Goal: Navigation & Orientation: Find specific page/section

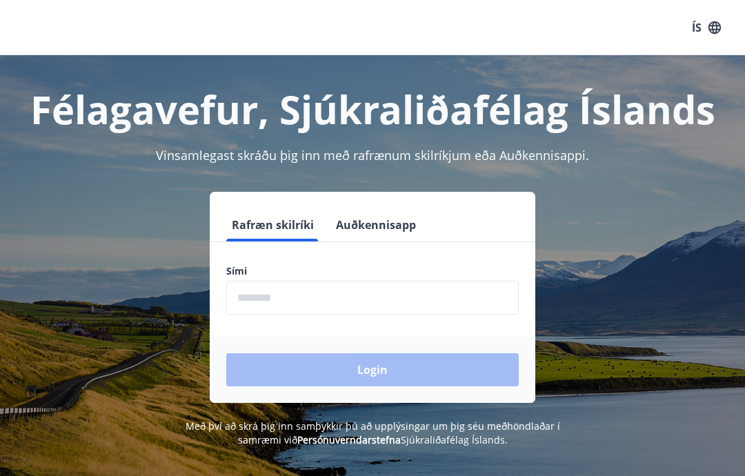
click at [345, 298] on input "phone" at bounding box center [372, 298] width 292 height 34
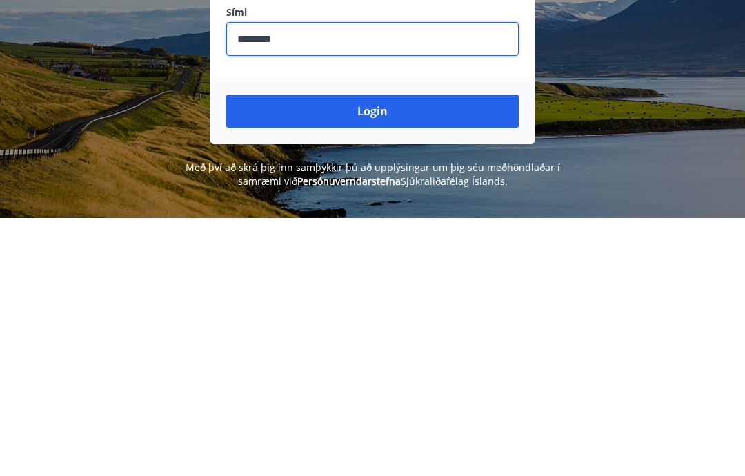
type input "********"
click at [395, 353] on button "Login" at bounding box center [372, 369] width 292 height 33
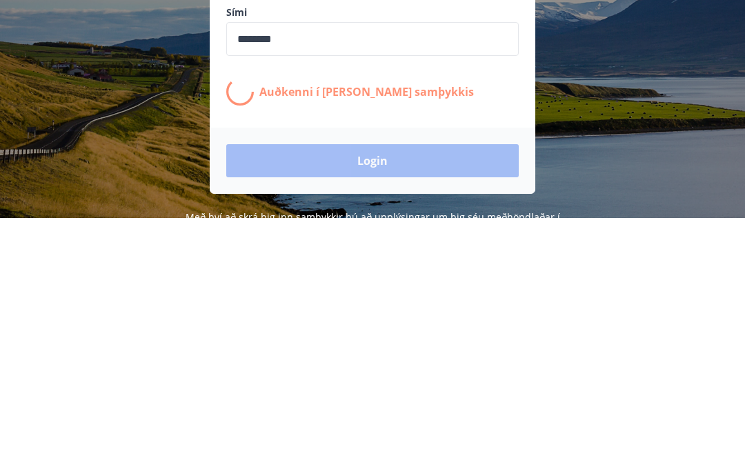
scroll to position [226, 0]
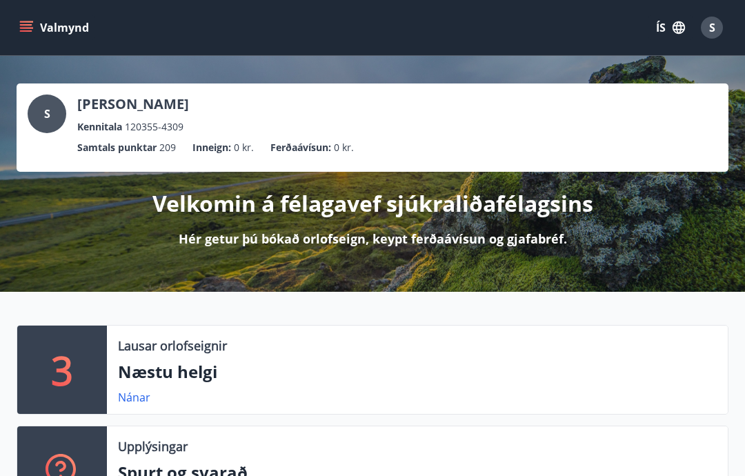
click at [29, 26] on icon "menu" at bounding box center [26, 28] width 14 height 14
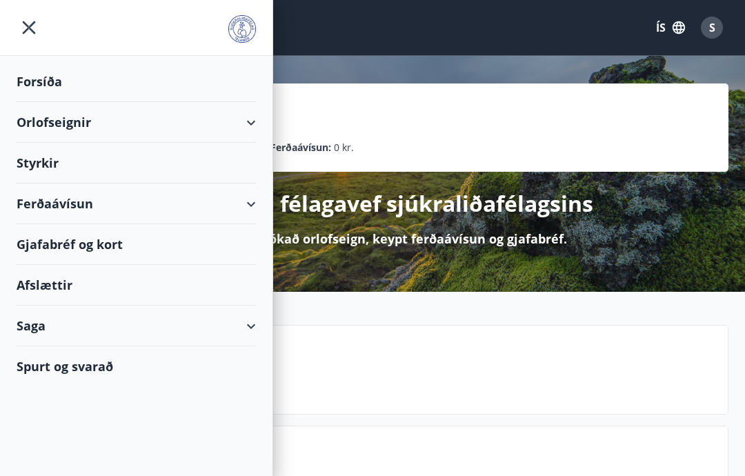
click at [83, 81] on div "Forsíða" at bounding box center [136, 81] width 239 height 41
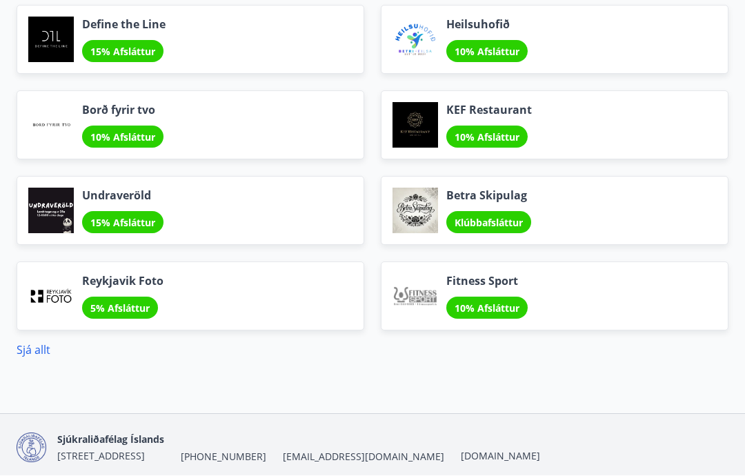
scroll to position [1623, 0]
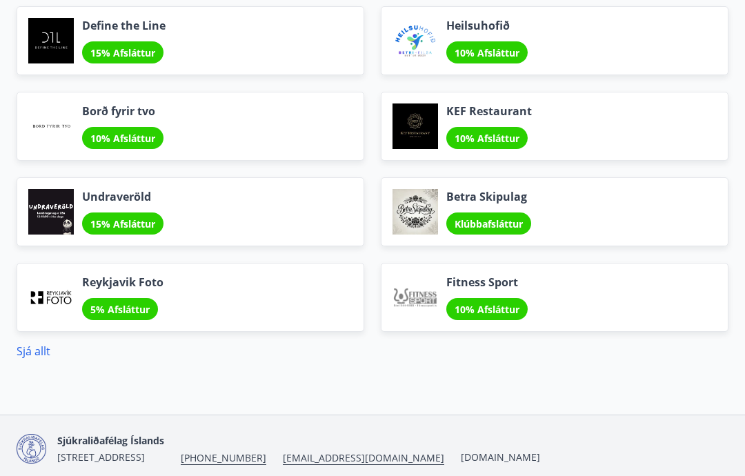
click at [41, 354] on link "Sjá allt" at bounding box center [34, 350] width 34 height 15
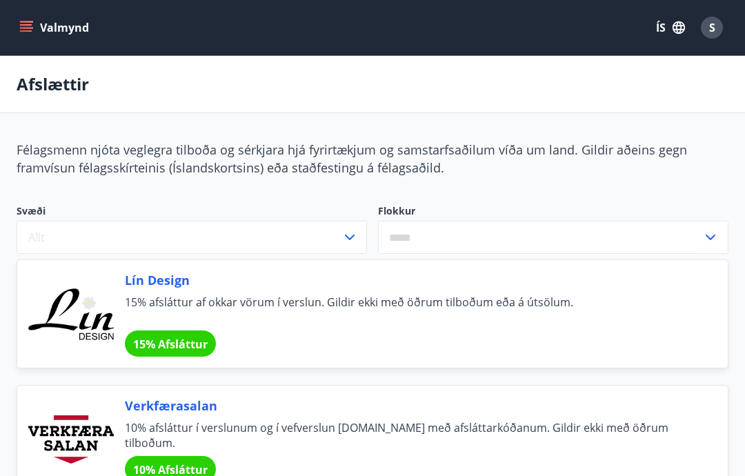
click at [29, 21] on icon "menu" at bounding box center [26, 28] width 14 height 14
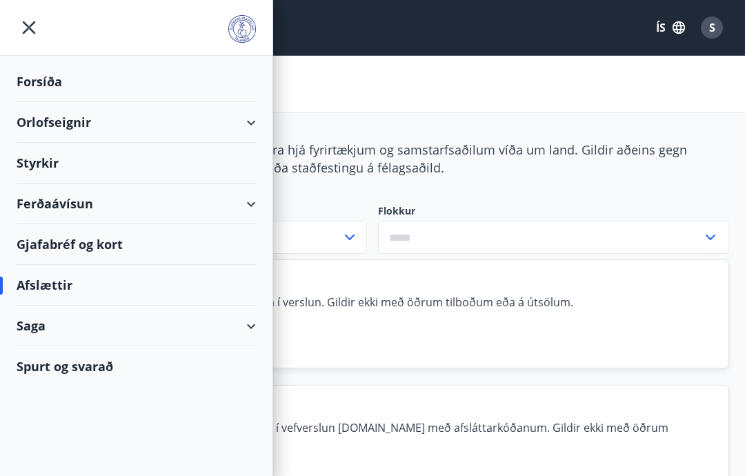
click at [140, 325] on div "Saga" at bounding box center [136, 326] width 239 height 41
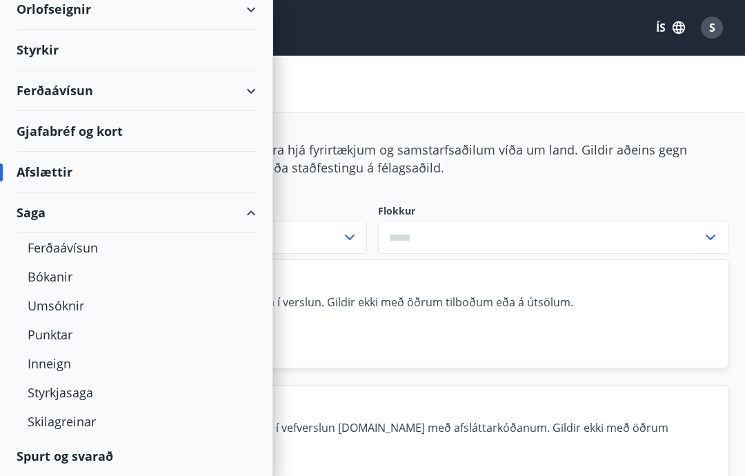
scroll to position [113, 0]
click at [68, 334] on div "Punktar" at bounding box center [136, 334] width 217 height 29
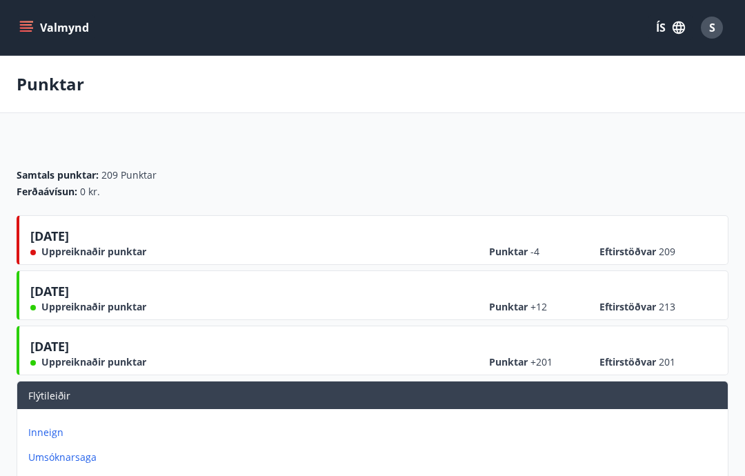
click at [34, 31] on button "Valmynd" at bounding box center [56, 27] width 78 height 25
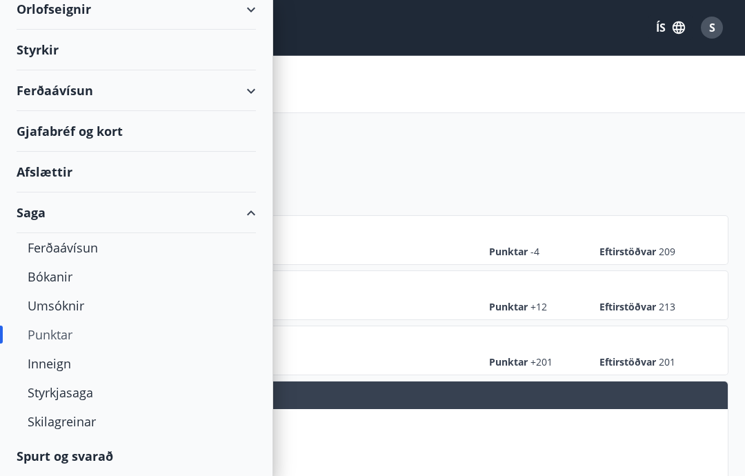
scroll to position [113, 0]
click at [86, 426] on div "Skilagreinar" at bounding box center [136, 421] width 217 height 29
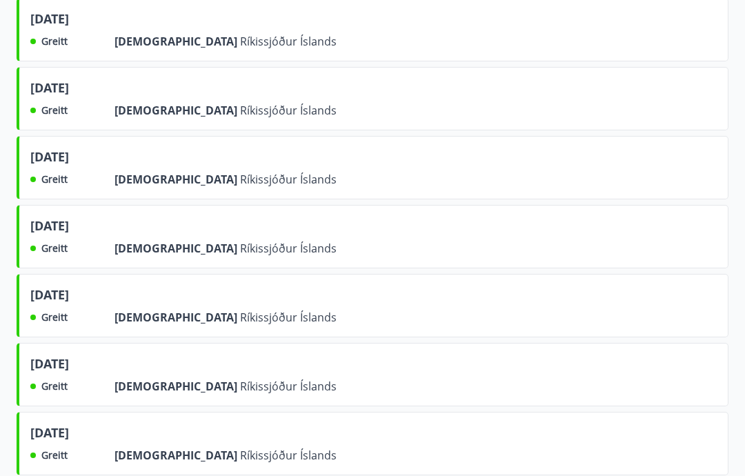
scroll to position [1834, 0]
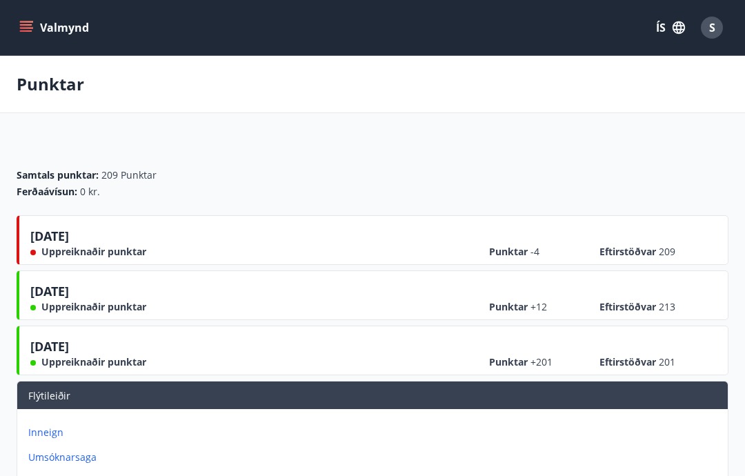
click at [29, 29] on icon "menu" at bounding box center [26, 28] width 14 height 14
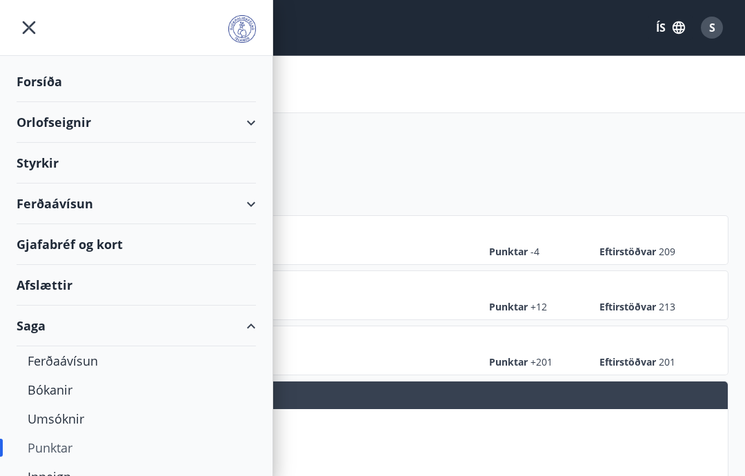
click at [239, 286] on div "Afslættir" at bounding box center [136, 285] width 239 height 41
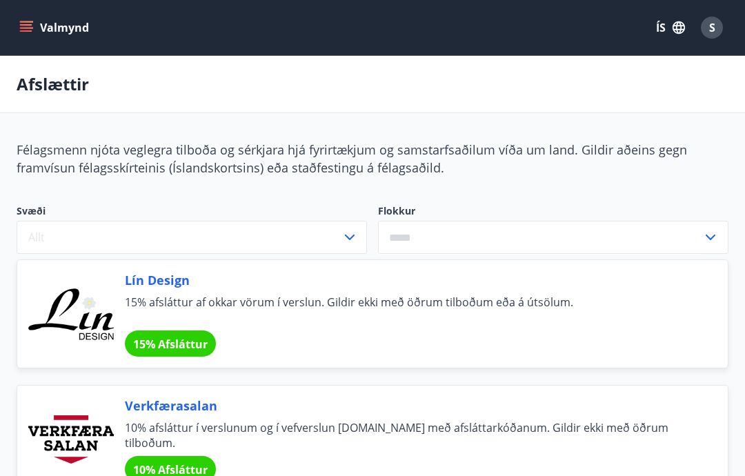
click at [681, 30] on icon "button" at bounding box center [678, 27] width 15 height 15
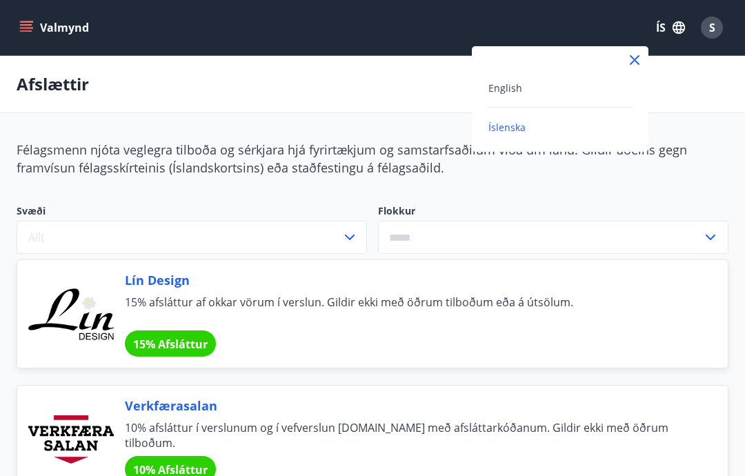
click at [717, 28] on div at bounding box center [372, 238] width 745 height 476
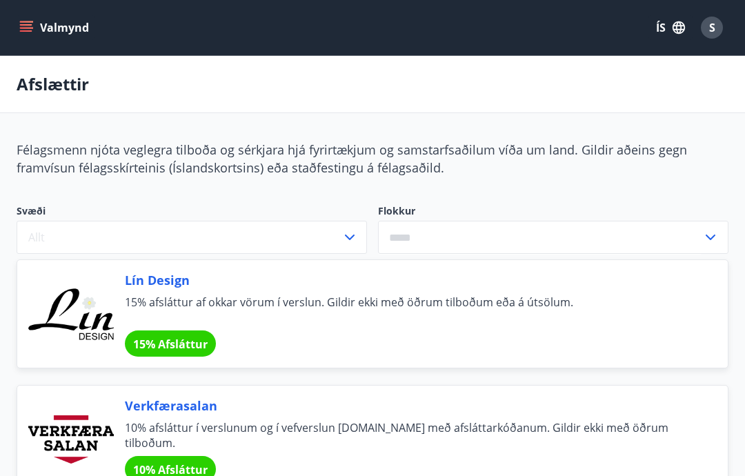
click at [723, 19] on button "S" at bounding box center [711, 27] width 33 height 33
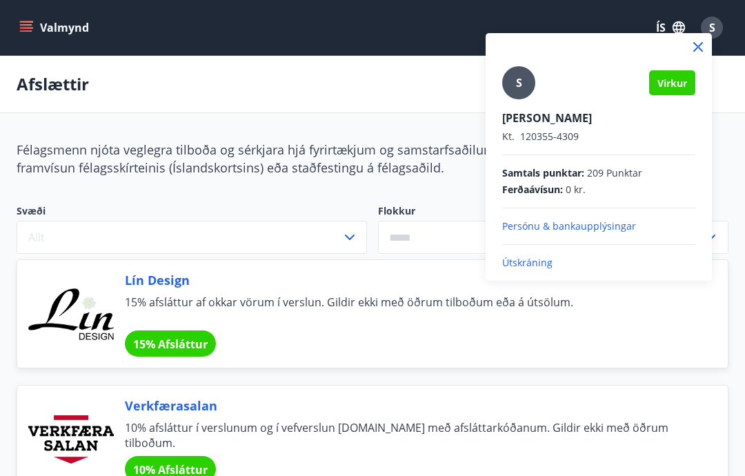
click at [548, 266] on p "Útskráning" at bounding box center [598, 263] width 193 height 14
